Goal: Information Seeking & Learning: Learn about a topic

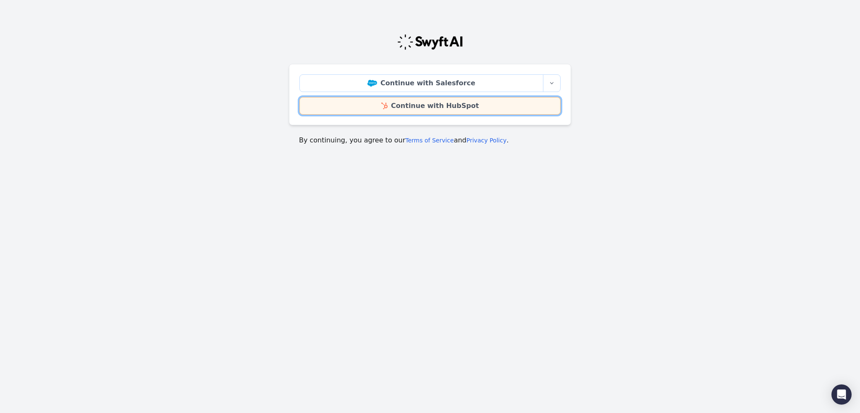
click at [464, 107] on link "Continue with HubSpot" at bounding box center [429, 106] width 261 height 18
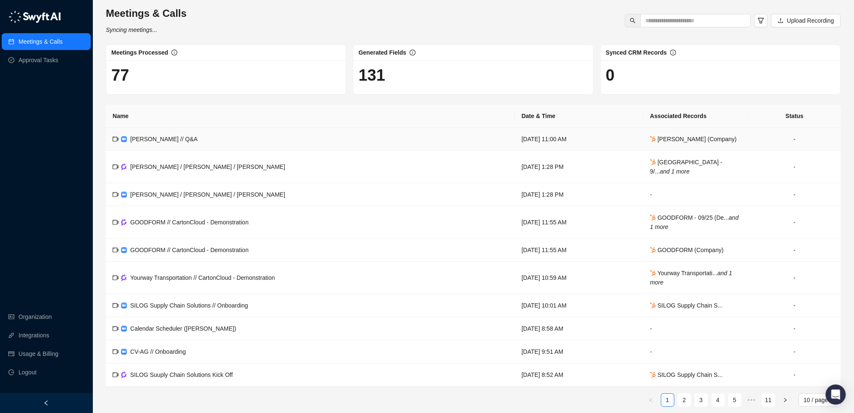
click at [193, 142] on td "Schneider // Q&A" at bounding box center [310, 139] width 409 height 23
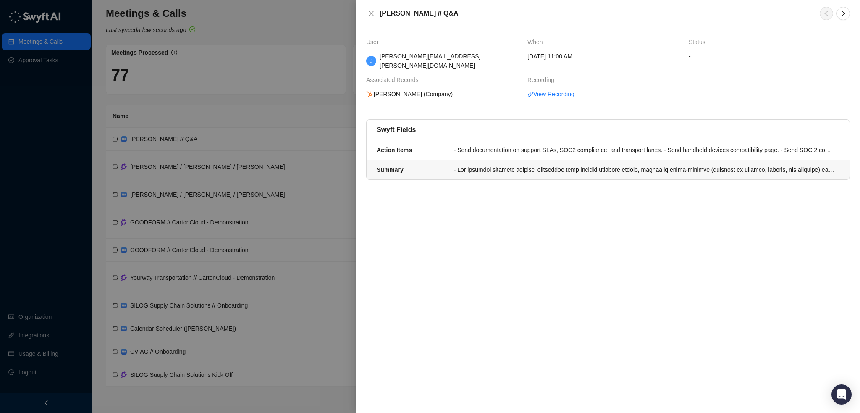
click at [553, 166] on li "Summary" at bounding box center [608, 169] width 483 height 19
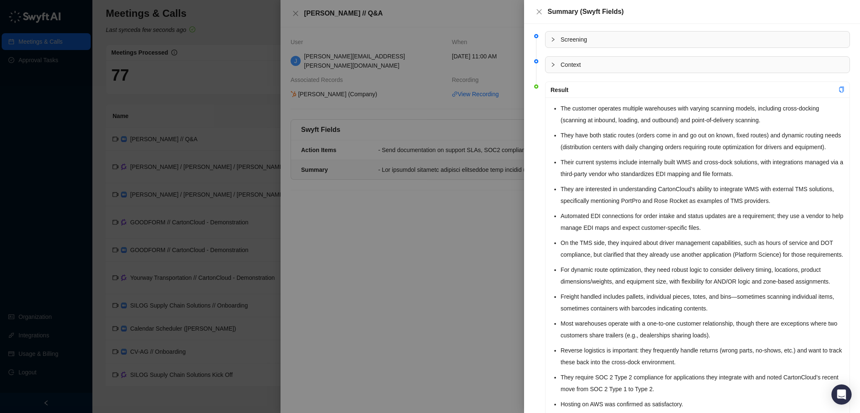
click at [617, 108] on li "The customer operates multiple warehouses with varying scanning models, includi…" at bounding box center [703, 114] width 284 height 24
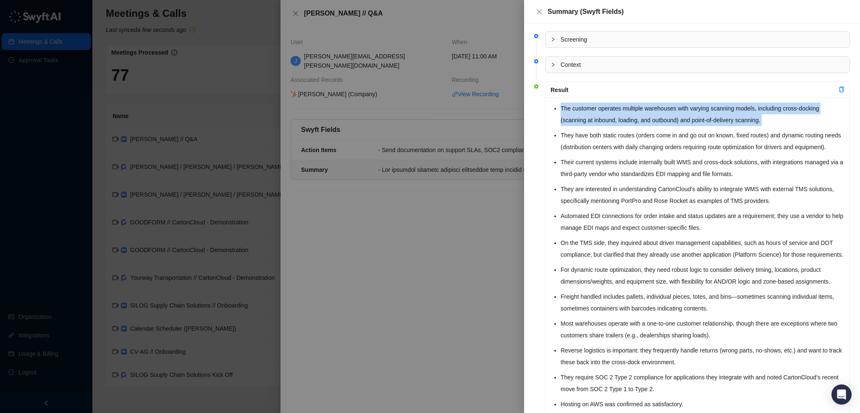
click at [617, 108] on li "The customer operates multiple warehouses with varying scanning models, includi…" at bounding box center [703, 114] width 284 height 24
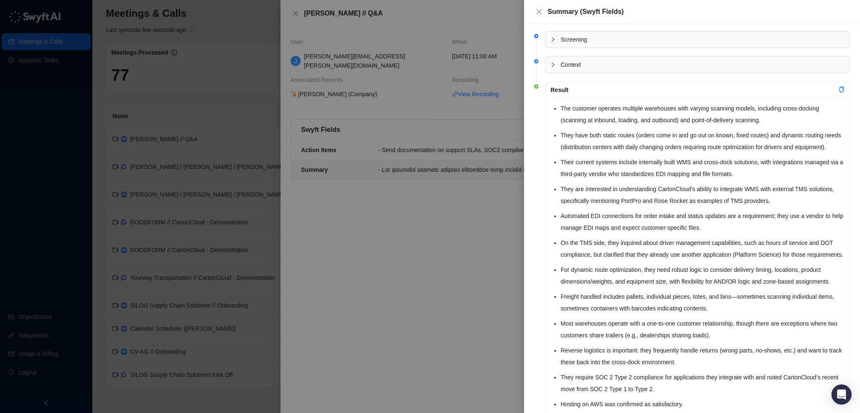
click at [676, 133] on li "They have both static routes (orders come in and go out on known, fixed routes)…" at bounding box center [703, 141] width 284 height 24
click at [424, 270] on div at bounding box center [430, 206] width 860 height 413
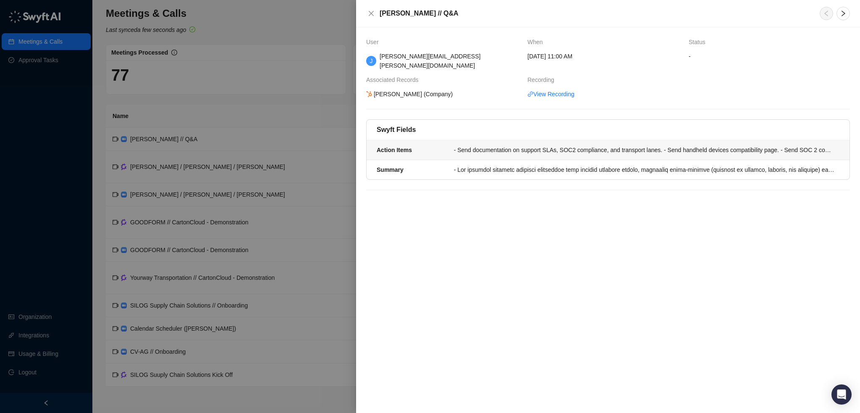
click at [623, 145] on div "- Send documentation on support SLAs, SOC2 compliance, and transport lanes. - S…" at bounding box center [644, 149] width 380 height 9
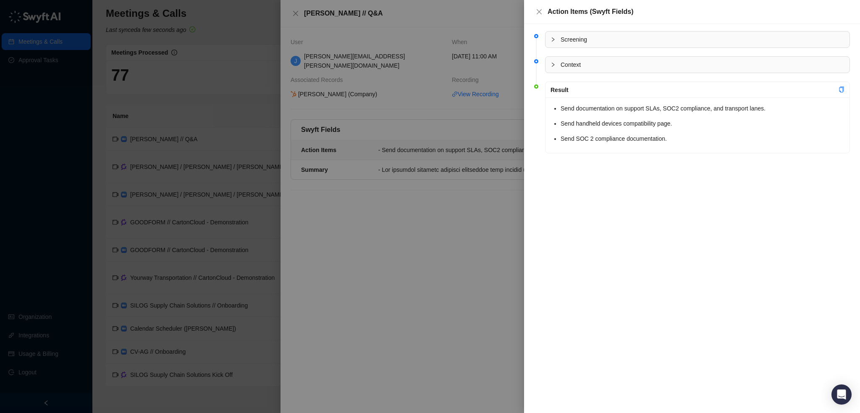
click at [682, 220] on div "Screening Context Result Send documentation on support SLAs, SOC2 compliance, a…" at bounding box center [692, 218] width 336 height 389
click at [479, 208] on div at bounding box center [430, 206] width 860 height 413
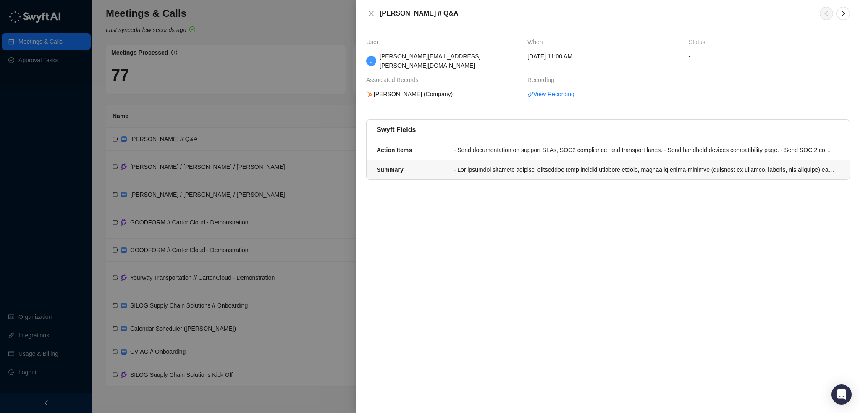
click at [579, 167] on li "Summary" at bounding box center [608, 169] width 483 height 19
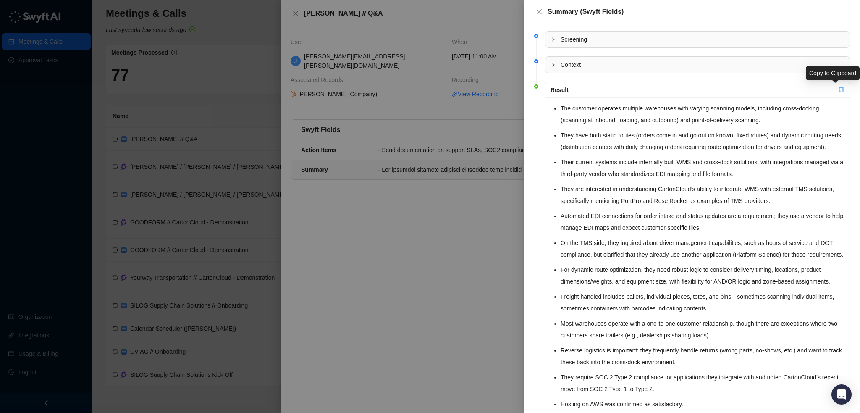
click at [839, 90] on icon "copy" at bounding box center [842, 90] width 6 height 6
click at [736, 180] on li "Their current systems include internally built WMS and cross-dock solutions, wi…" at bounding box center [703, 168] width 284 height 24
click at [615, 147] on li "They have both static routes (orders come in and go out on known, fixed routes)…" at bounding box center [703, 141] width 284 height 24
click at [569, 108] on li "The customer operates multiple warehouses with varying scanning models, includi…" at bounding box center [703, 114] width 284 height 24
click at [839, 90] on icon "copy" at bounding box center [841, 90] width 5 height 6
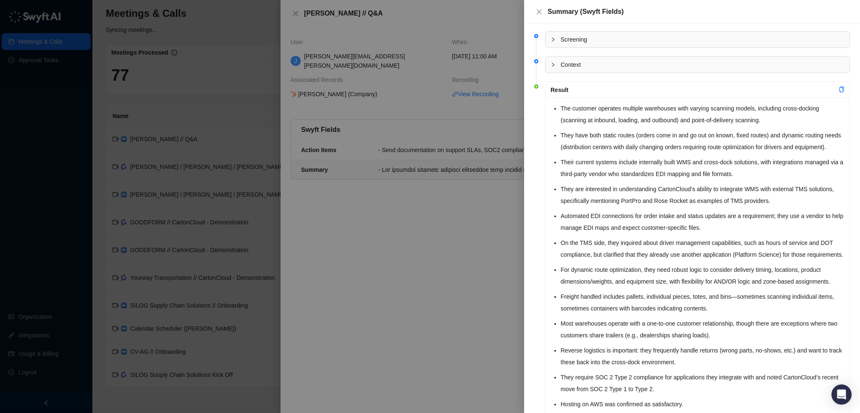
click at [616, 64] on span "Context" at bounding box center [703, 64] width 284 height 9
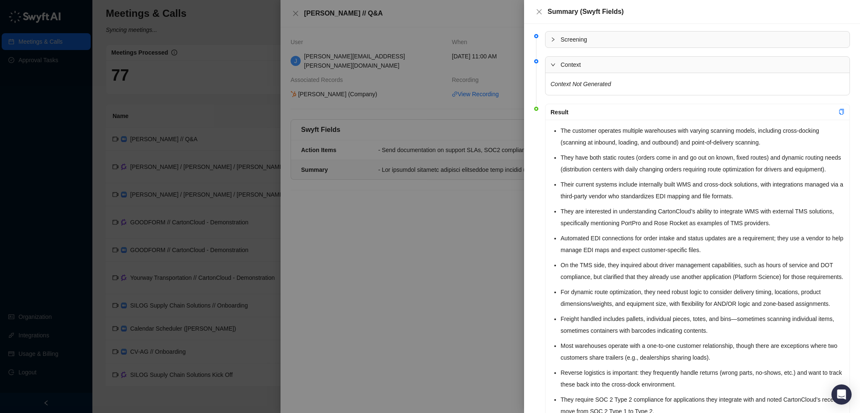
click at [616, 64] on span "Context" at bounding box center [703, 64] width 284 height 9
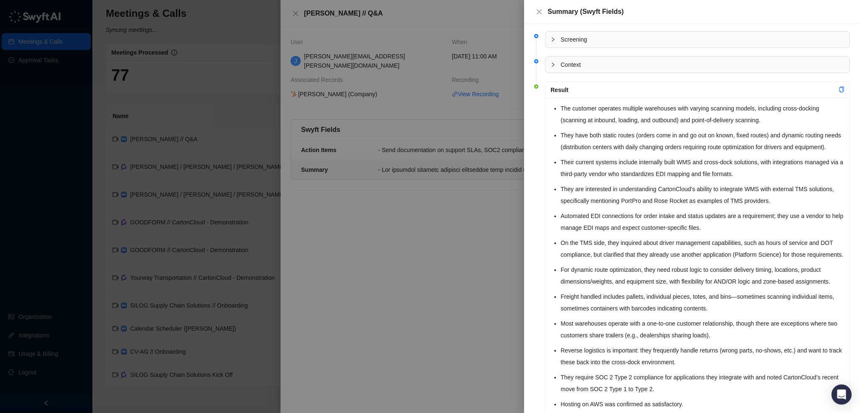
click at [619, 38] on span "Screening" at bounding box center [703, 39] width 284 height 9
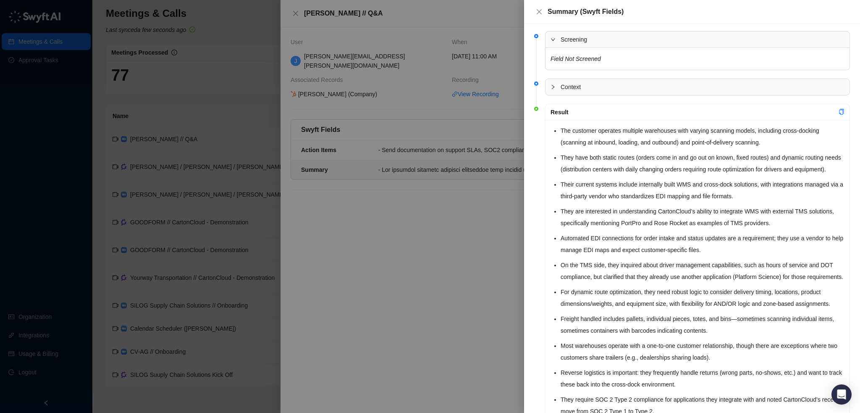
click at [619, 38] on span "Screening" at bounding box center [703, 39] width 284 height 9
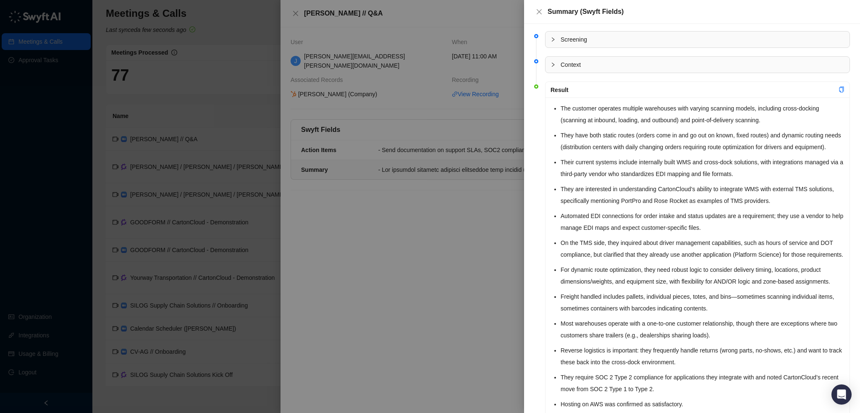
click at [403, 266] on div at bounding box center [430, 206] width 860 height 413
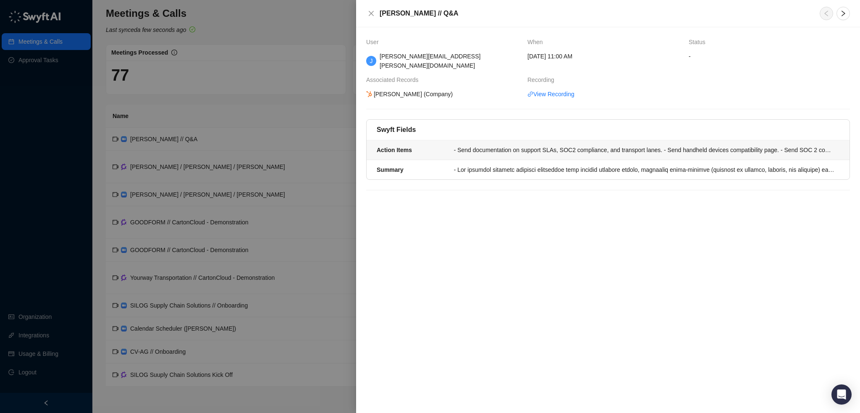
click at [487, 145] on div "- Send documentation on support SLAs, SOC2 compliance, and transport lanes. - S…" at bounding box center [644, 149] width 380 height 9
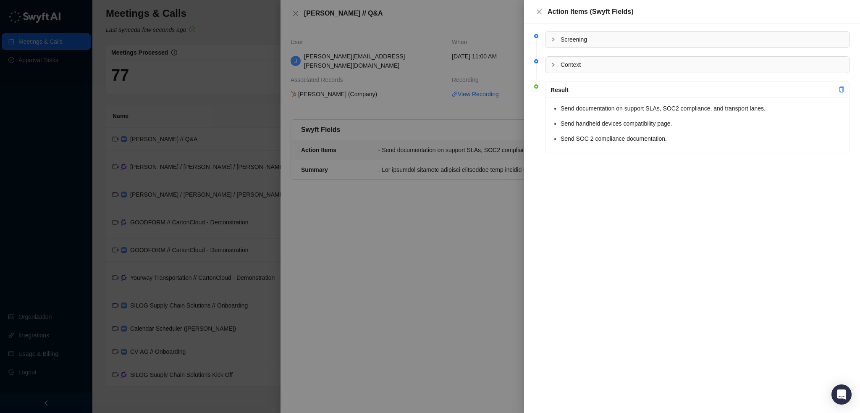
click at [633, 236] on div "Screening Field Not Screened Context Context Not Generated Result Send document…" at bounding box center [692, 218] width 336 height 389
click at [844, 91] on icon "copy" at bounding box center [841, 90] width 5 height 6
